Goal: Task Accomplishment & Management: Complete application form

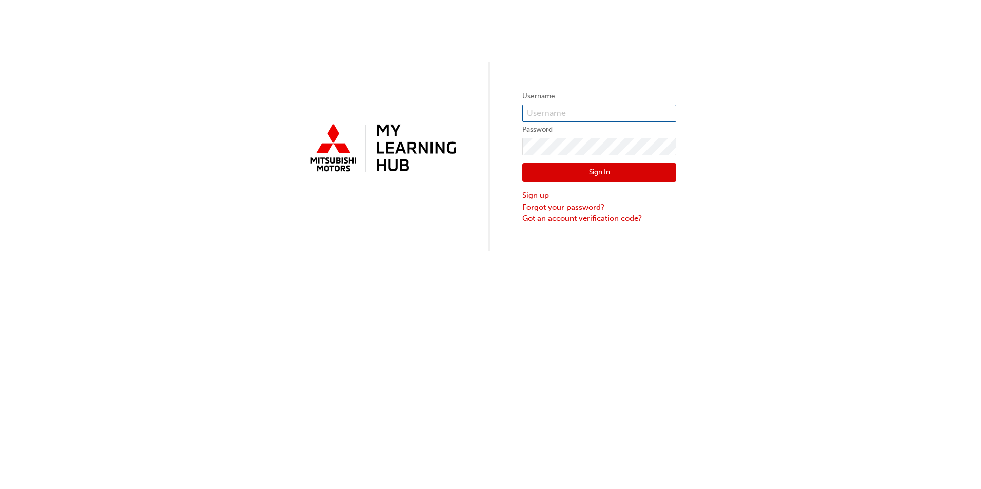
click at [571, 111] on input "text" at bounding box center [599, 113] width 154 height 17
paste input "5987486"
type input "5987486"
click button "Sign In" at bounding box center [599, 172] width 154 height 19
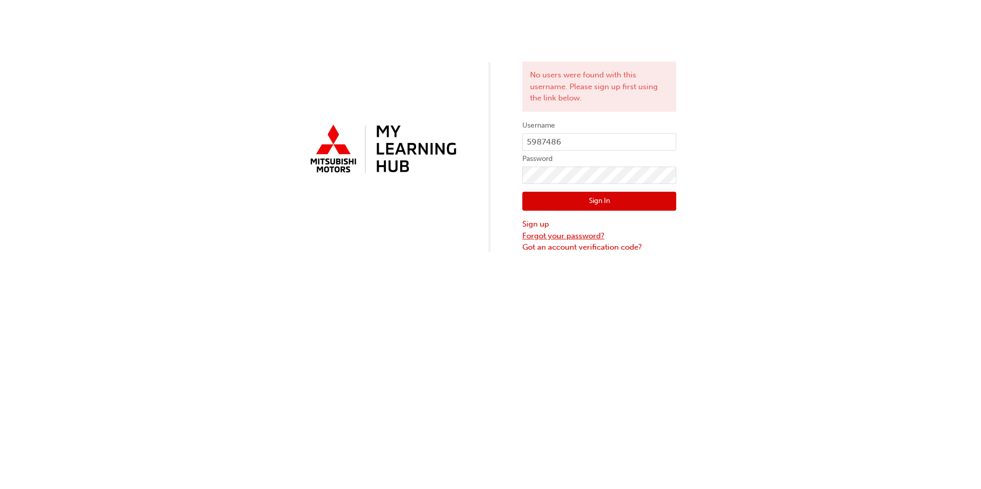
click at [539, 234] on link "Forgot your password?" at bounding box center [599, 236] width 154 height 12
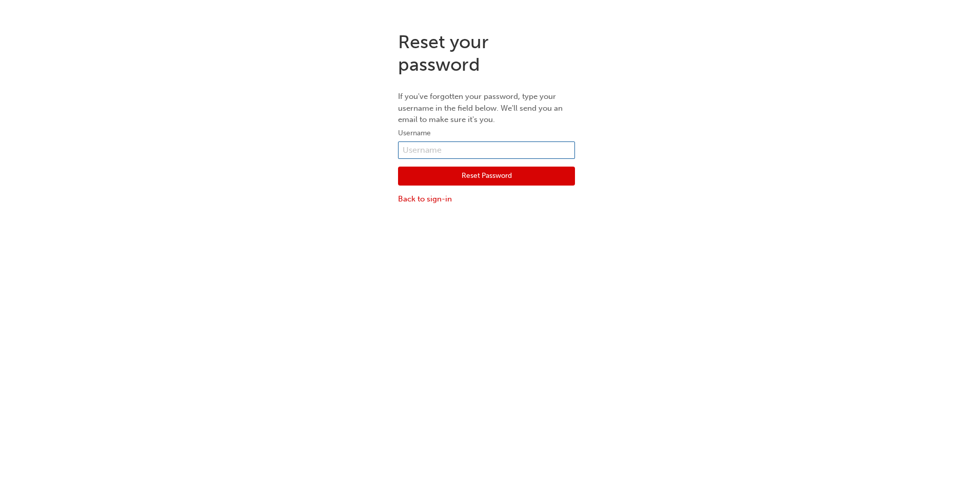
click at [432, 149] on input "text" at bounding box center [486, 150] width 177 height 17
click at [311, 163] on div "Reset your password If you've forgotten your password, type your username in th…" at bounding box center [486, 118] width 973 height 190
click at [457, 151] on input "text" at bounding box center [486, 150] width 177 height 17
type input "tahlia.[PERSON_NAME]"
click at [438, 173] on button "Reset Password" at bounding box center [486, 176] width 177 height 19
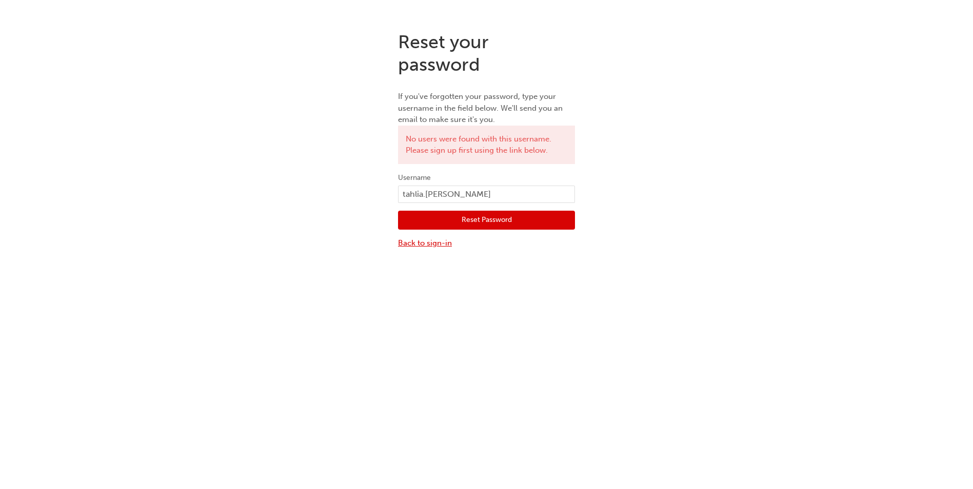
click at [428, 238] on link "Back to sign-in" at bounding box center [486, 244] width 177 height 12
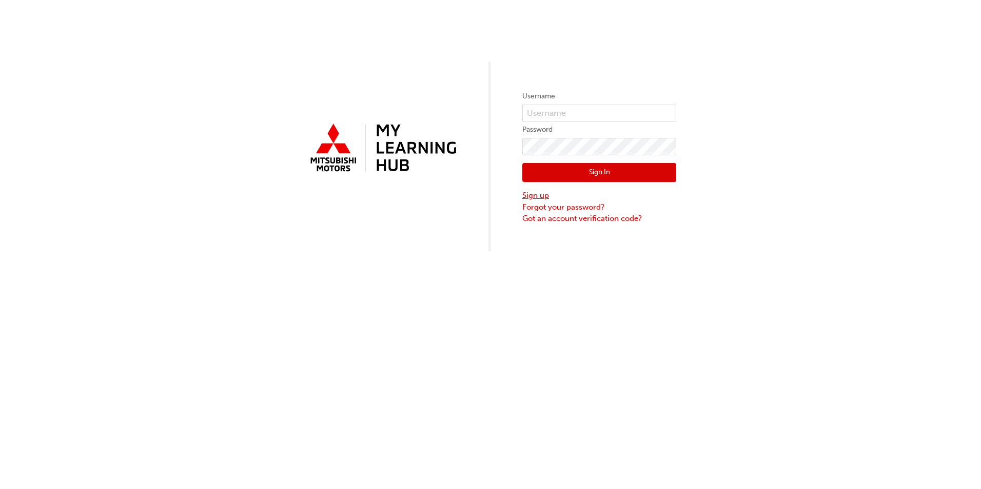
click at [535, 193] on link "Sign up" at bounding box center [599, 196] width 154 height 12
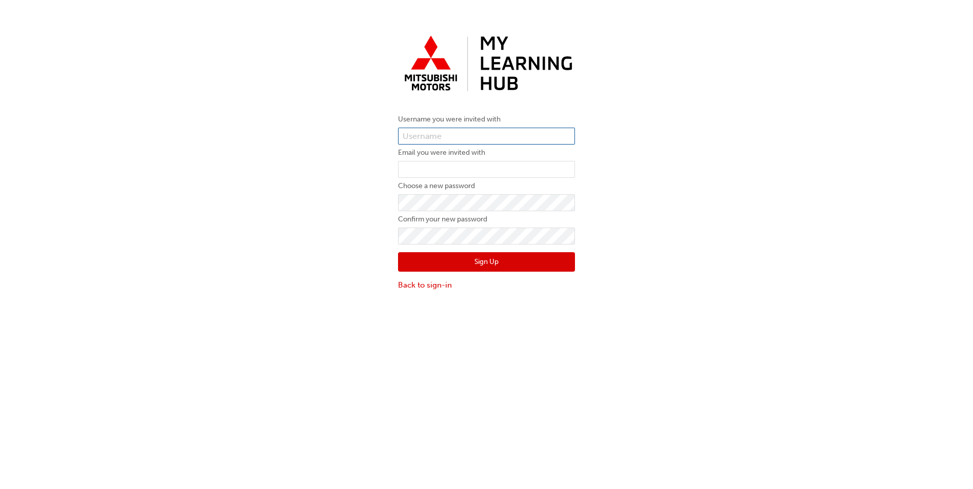
click at [424, 142] on input "text" at bounding box center [486, 136] width 177 height 17
click at [340, 171] on div "Username you were invited with Email you were invited with Choose a new passwor…" at bounding box center [486, 161] width 973 height 276
click at [428, 139] on input "text" at bounding box center [486, 136] width 177 height 17
click at [430, 130] on input "text" at bounding box center [486, 136] width 177 height 17
paste input "5987486"
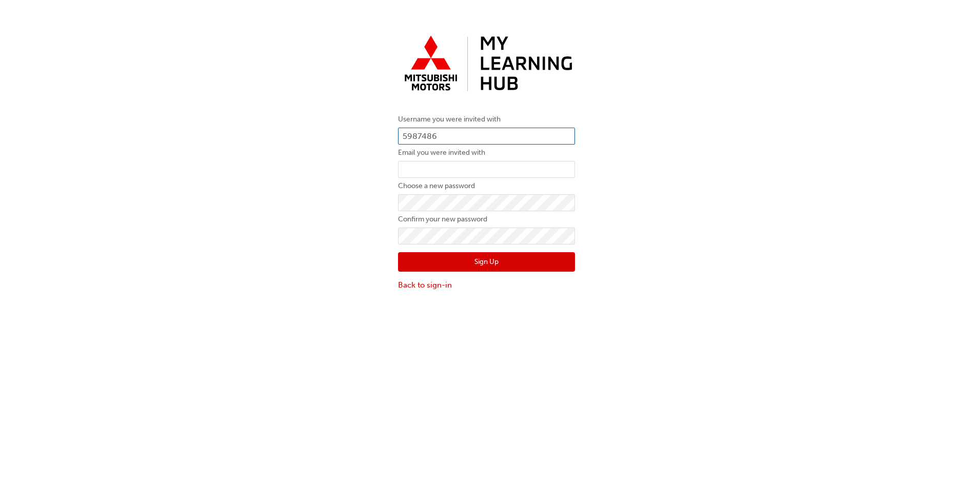
type input "5987486"
click at [452, 171] on input "email" at bounding box center [486, 169] width 177 height 17
paste input "[EMAIL_ADDRESS][PERSON_NAME][DOMAIN_NAME]"
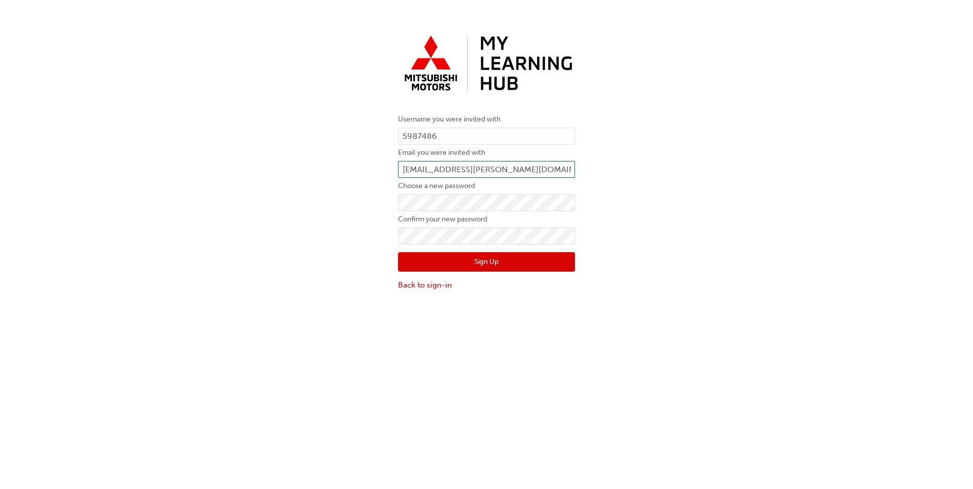
type input "[EMAIL_ADDRESS][PERSON_NAME][DOMAIN_NAME]"
click at [465, 258] on button "Sign Up" at bounding box center [486, 261] width 177 height 19
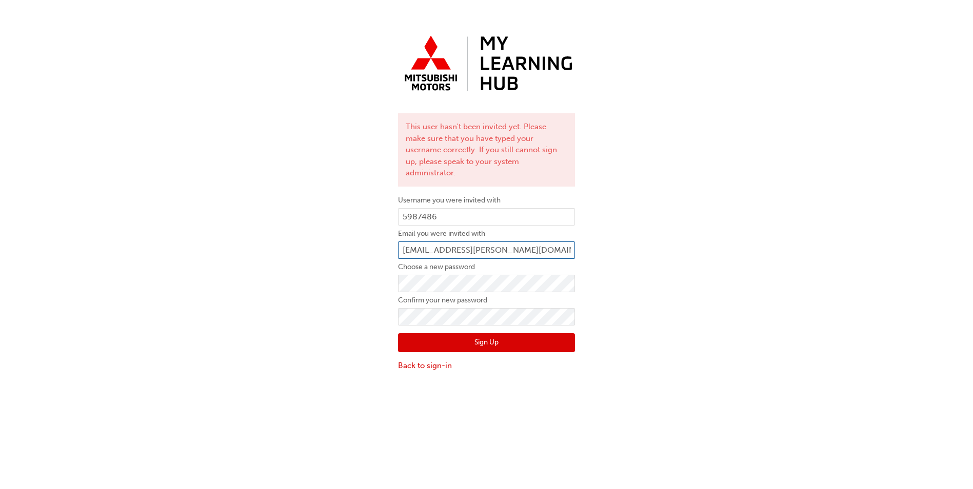
drag, startPoint x: 528, startPoint y: 236, endPoint x: 302, endPoint y: 209, distance: 227.8
click at [303, 209] on div "This user hasn't been invited yet. Please make sure that you have typed your us…" at bounding box center [486, 201] width 973 height 357
drag, startPoint x: 450, startPoint y: 204, endPoint x: 335, endPoint y: 193, distance: 115.4
click at [335, 193] on div "This user hasn't been invited yet. Please make sure that you have typed your us…" at bounding box center [486, 201] width 973 height 357
paste input "[EMAIL_ADDRESS][PERSON_NAME][DOMAIN_NAME]"
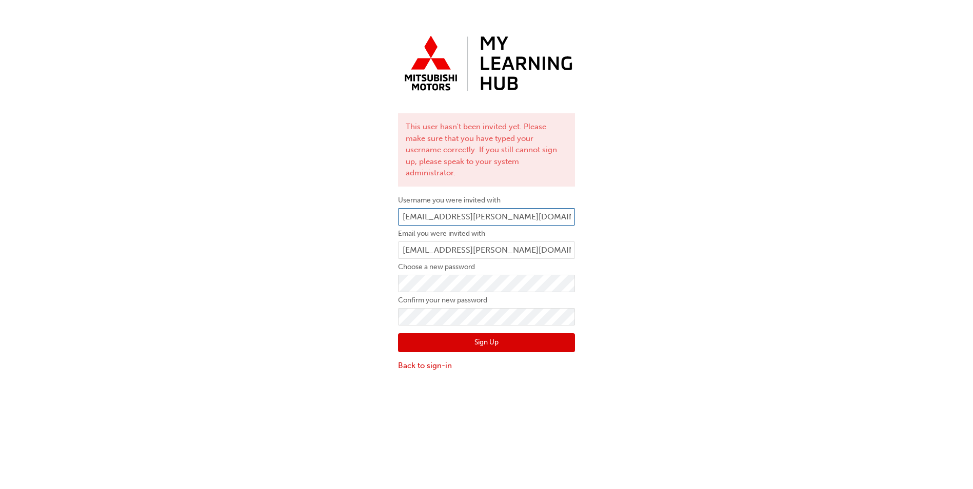
type input "[EMAIL_ADDRESS][PERSON_NAME][DOMAIN_NAME]"
click at [502, 326] on div "Sign Up Back to sign-in" at bounding box center [486, 349] width 177 height 46
click at [502, 334] on button "Sign Up" at bounding box center [486, 343] width 177 height 19
